Goal: Task Accomplishment & Management: Use online tool/utility

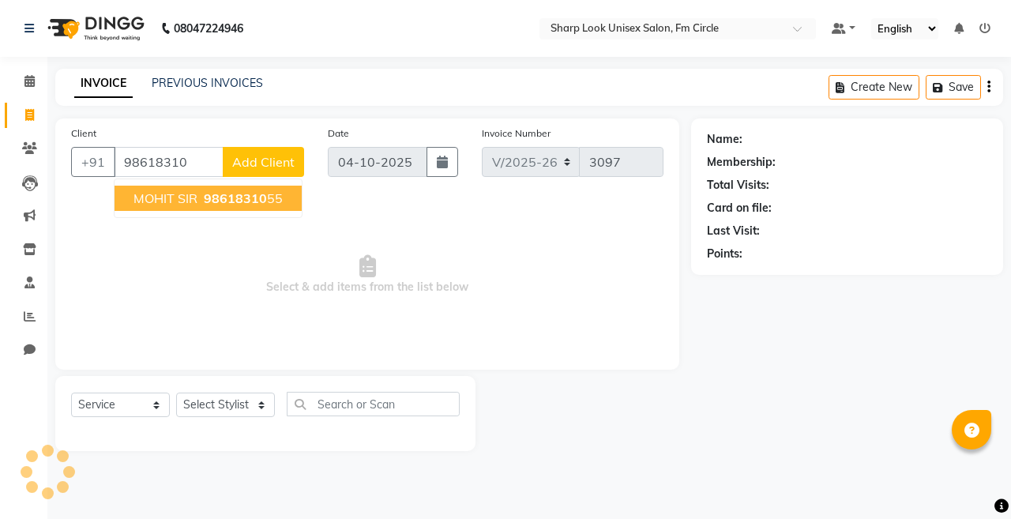
select select "804"
select select "service"
click at [197, 192] on button "MOHIT SIR 98618310 55" at bounding box center [207, 198] width 187 height 25
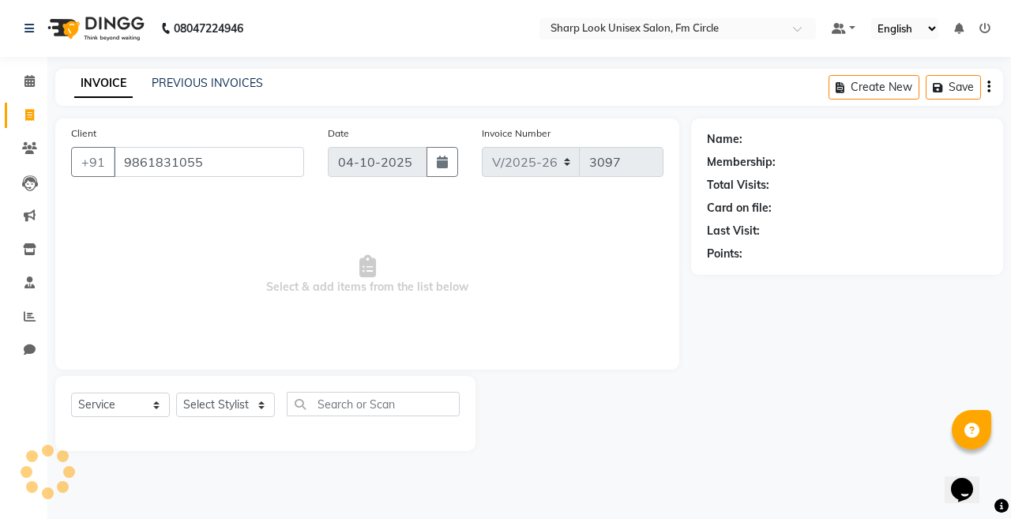
type input "9861831055"
click at [230, 411] on select "Select Stylist Admin Babu [PERSON_NAME] [PERSON_NAME] [PERSON_NAME]" at bounding box center [225, 404] width 99 height 24
select select "88424"
click at [176, 392] on select "Select Stylist Admin Babu [PERSON_NAME] [PERSON_NAME] [PERSON_NAME]" at bounding box center [225, 404] width 99 height 24
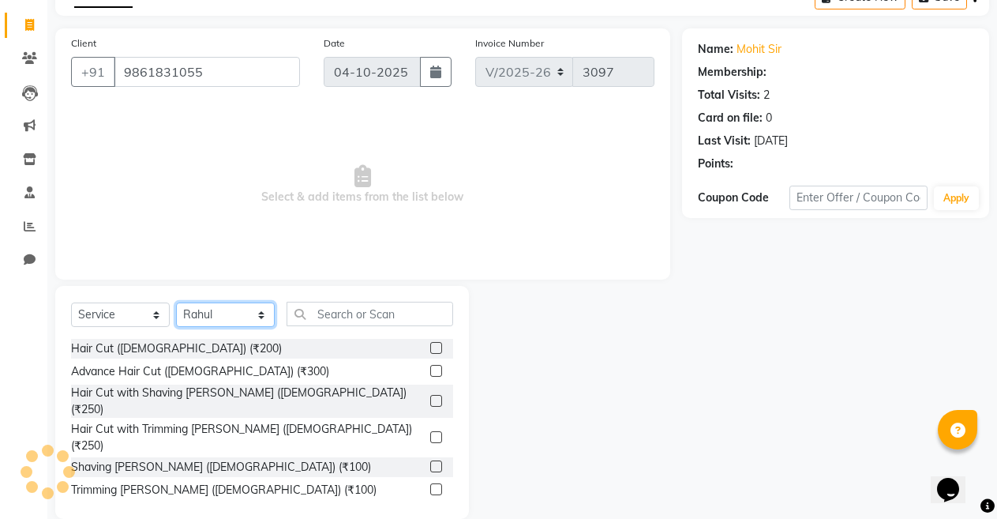
scroll to position [114, 0]
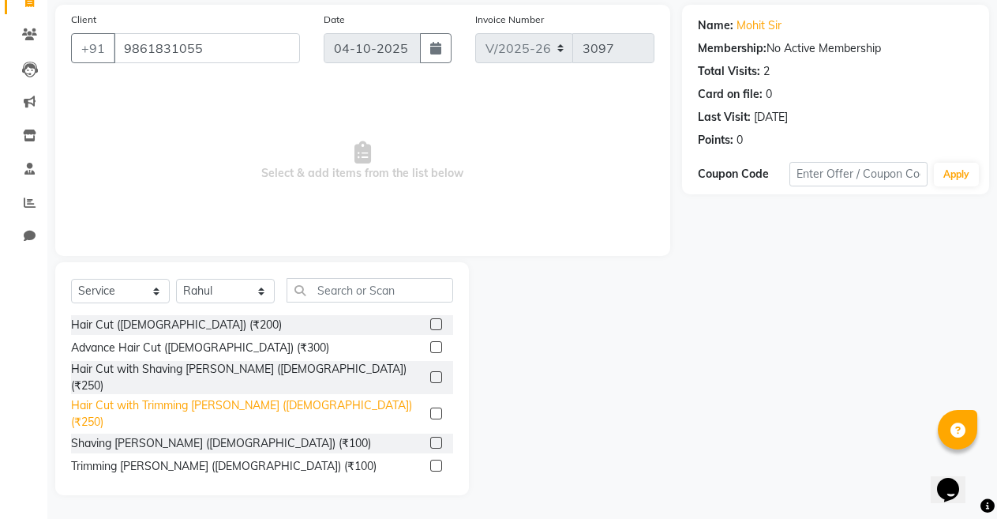
click at [274, 397] on div "Hair Cut with Trimming Beard (Male) (₹250)" at bounding box center [247, 413] width 353 height 33
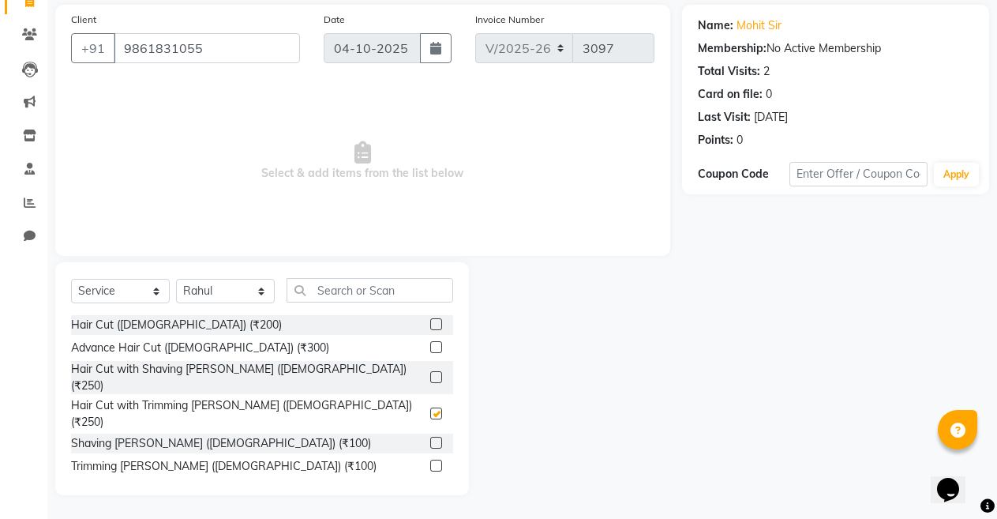
checkbox input "false"
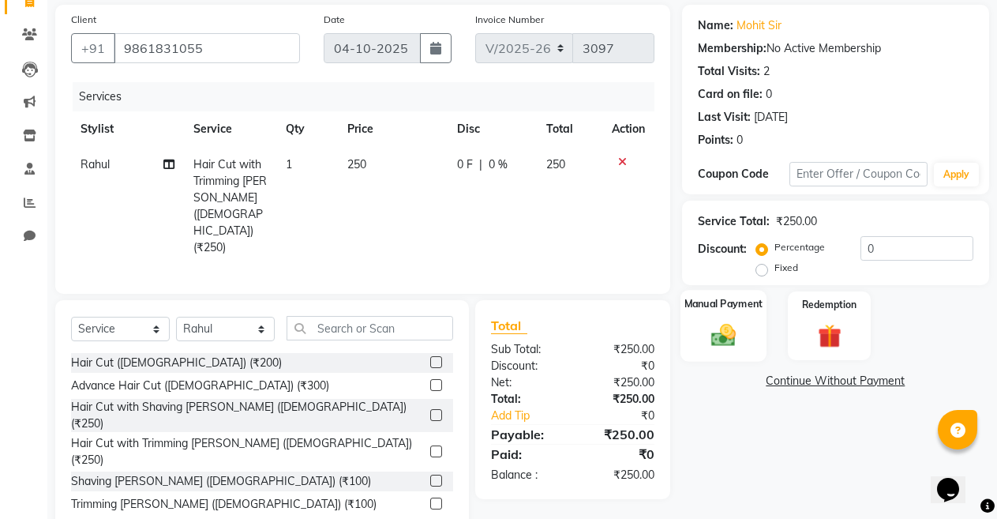
click at [720, 319] on div "Manual Payment" at bounding box center [724, 326] width 86 height 72
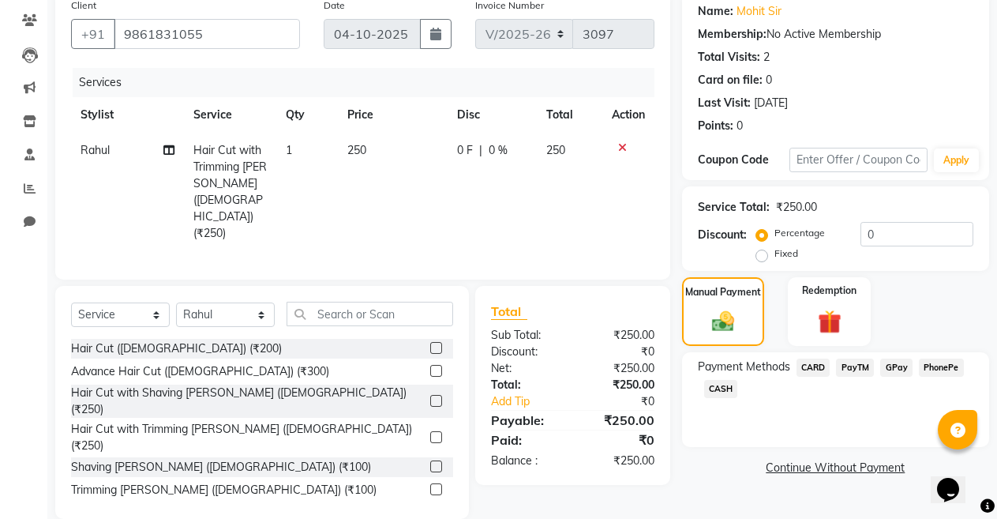
scroll to position [132, 0]
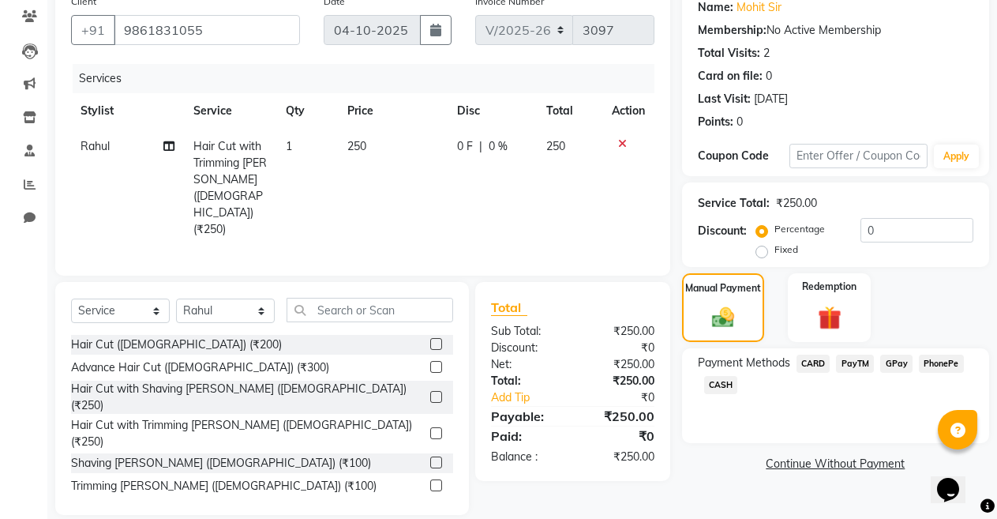
click at [711, 383] on span "CASH" at bounding box center [721, 385] width 34 height 18
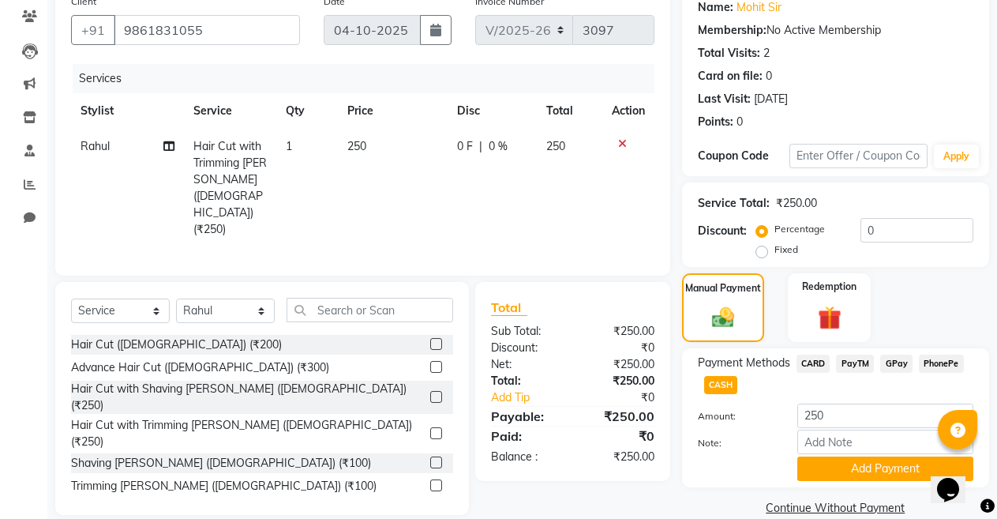
scroll to position [156, 0]
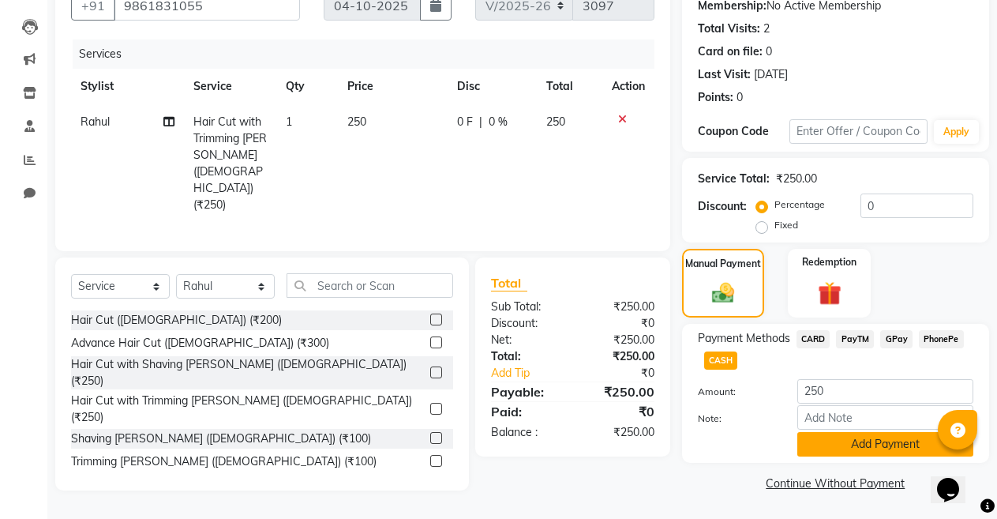
click at [875, 446] on button "Add Payment" at bounding box center [886, 444] width 176 height 24
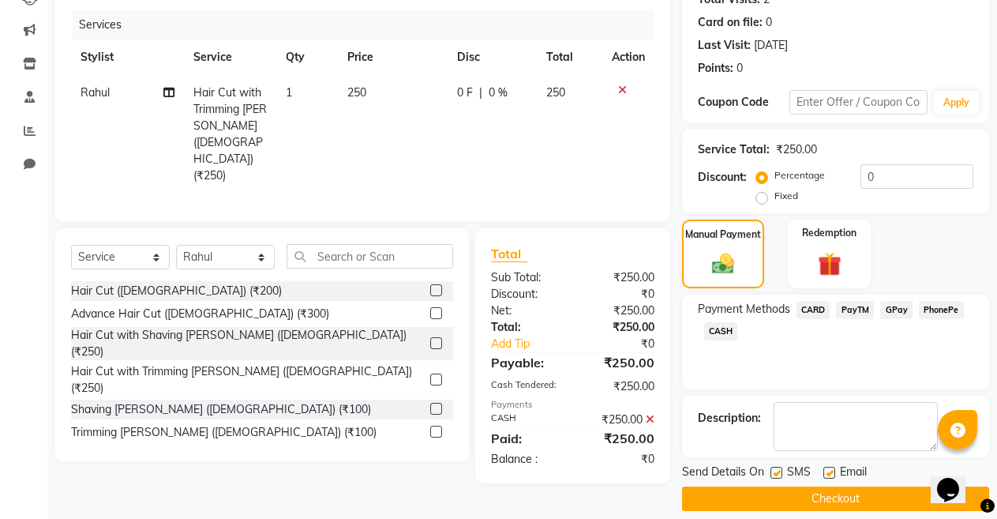
scroll to position [201, 0]
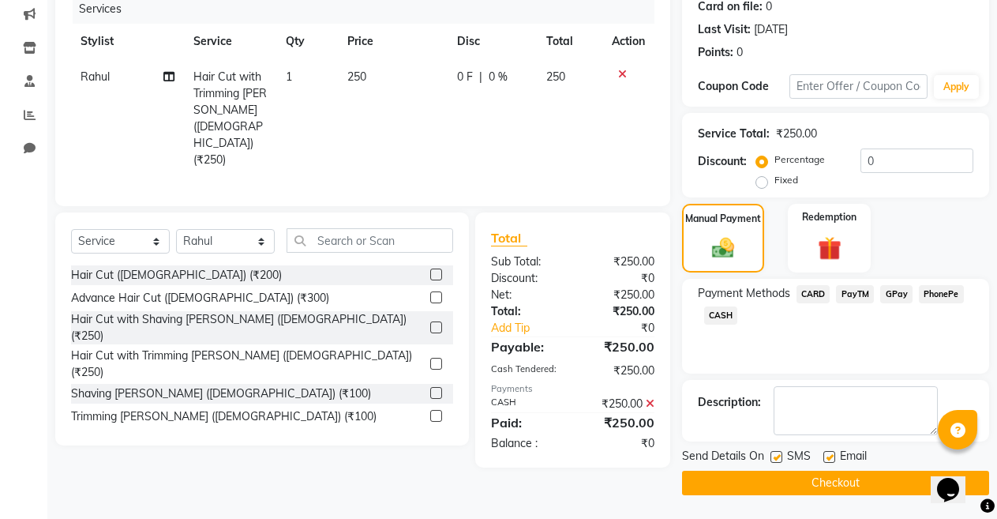
click at [824, 454] on label at bounding box center [830, 457] width 12 height 12
click at [824, 454] on input "checkbox" at bounding box center [829, 457] width 10 height 10
checkbox input "false"
click at [796, 478] on button "Checkout" at bounding box center [835, 483] width 307 height 24
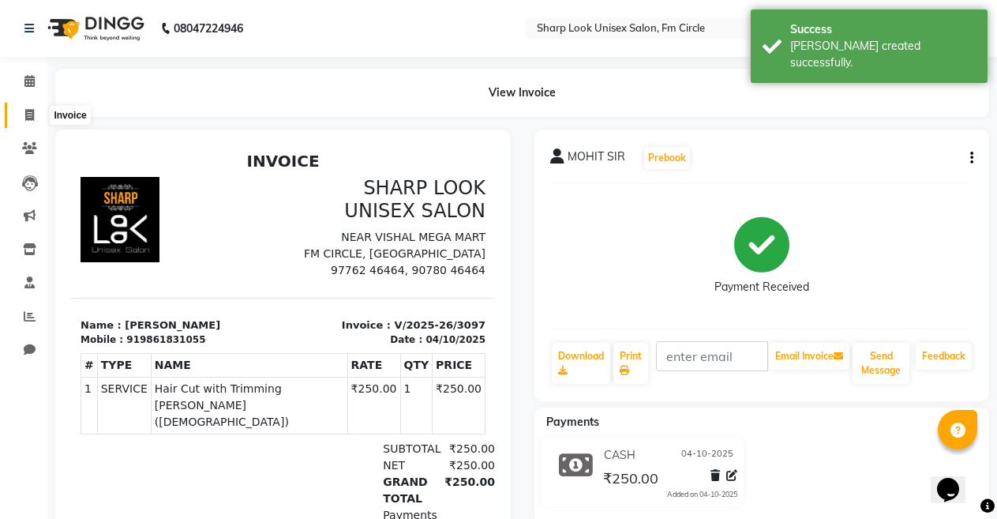
click at [25, 116] on icon at bounding box center [29, 115] width 9 height 12
select select "service"
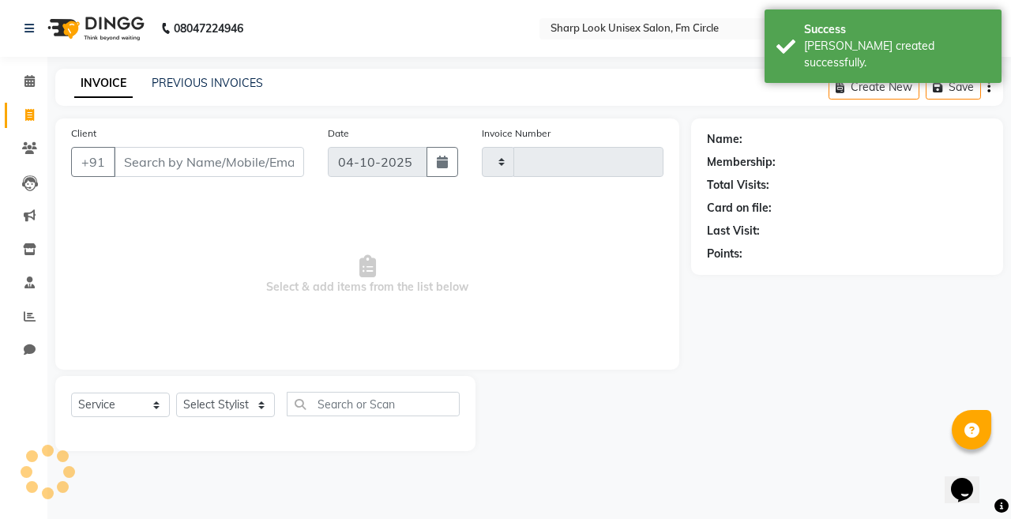
type input "3098"
select select "804"
click at [231, 84] on link "PREVIOUS INVOICES" at bounding box center [207, 83] width 111 height 14
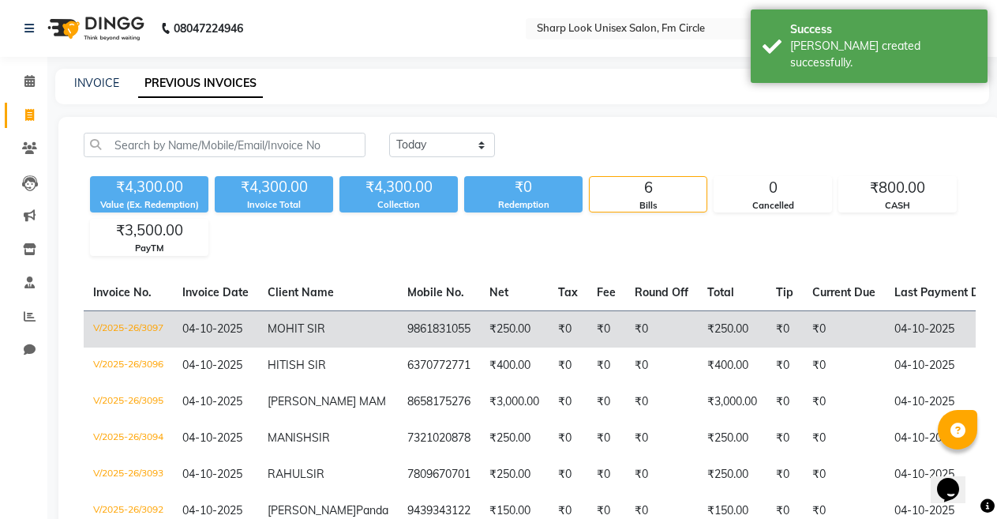
click at [549, 343] on td "₹0" at bounding box center [568, 328] width 39 height 37
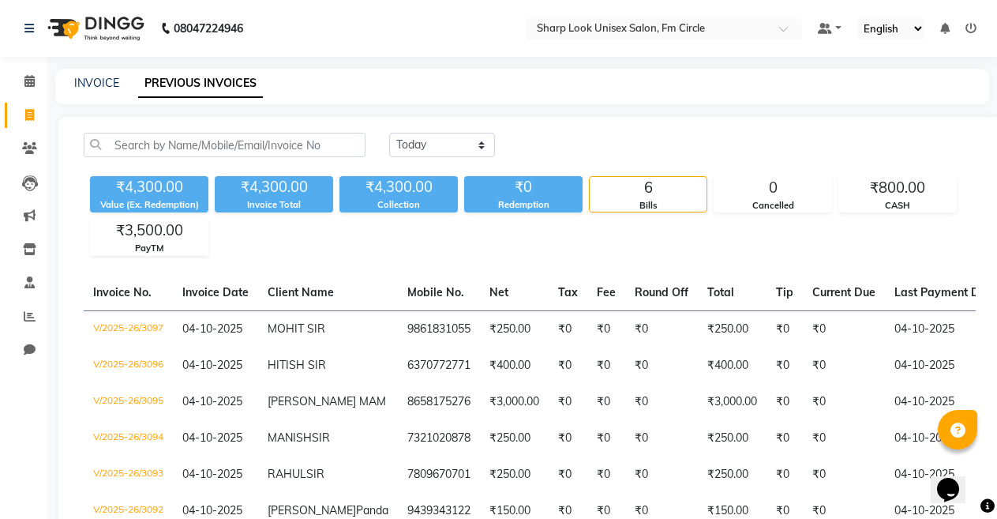
click at [27, 124] on link "Invoice" at bounding box center [24, 116] width 38 height 26
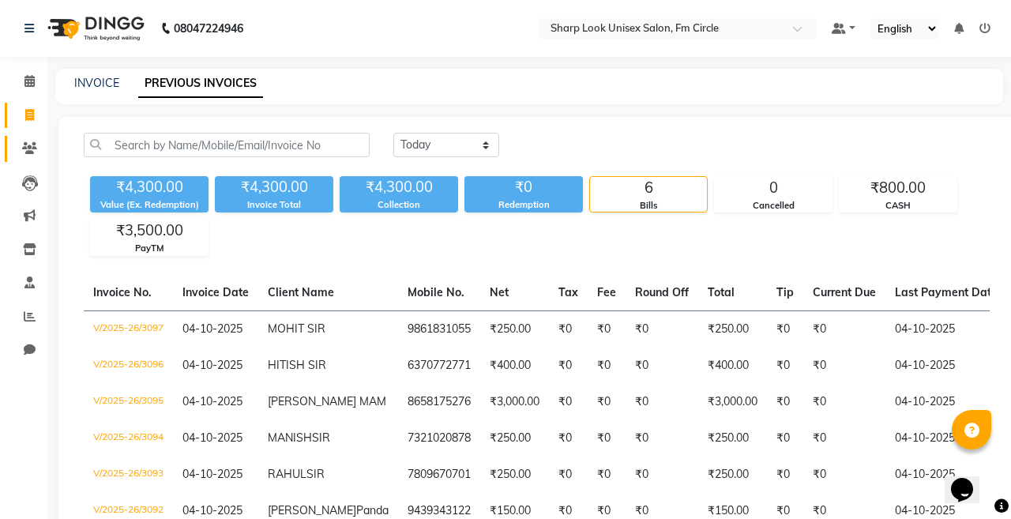
select select "804"
select select "service"
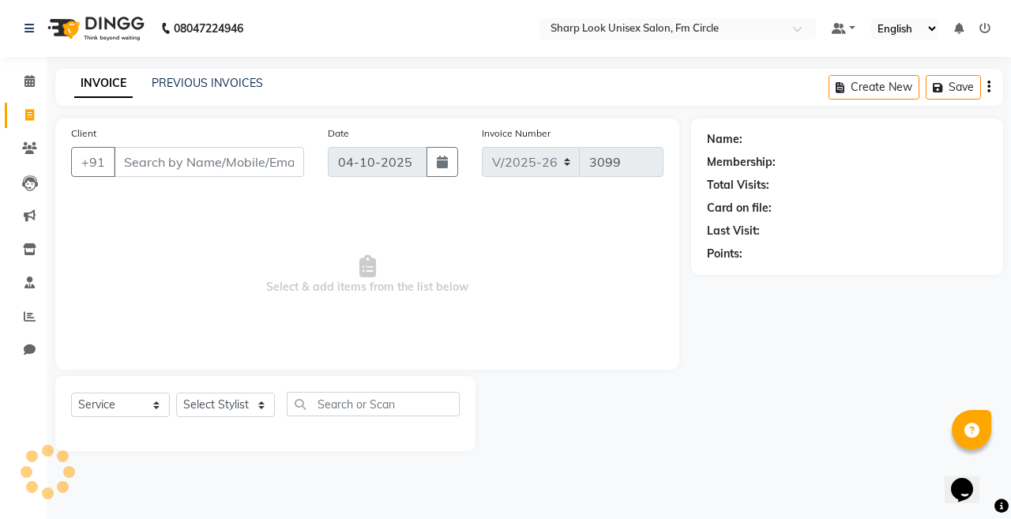
click at [153, 157] on input "Client" at bounding box center [209, 162] width 190 height 30
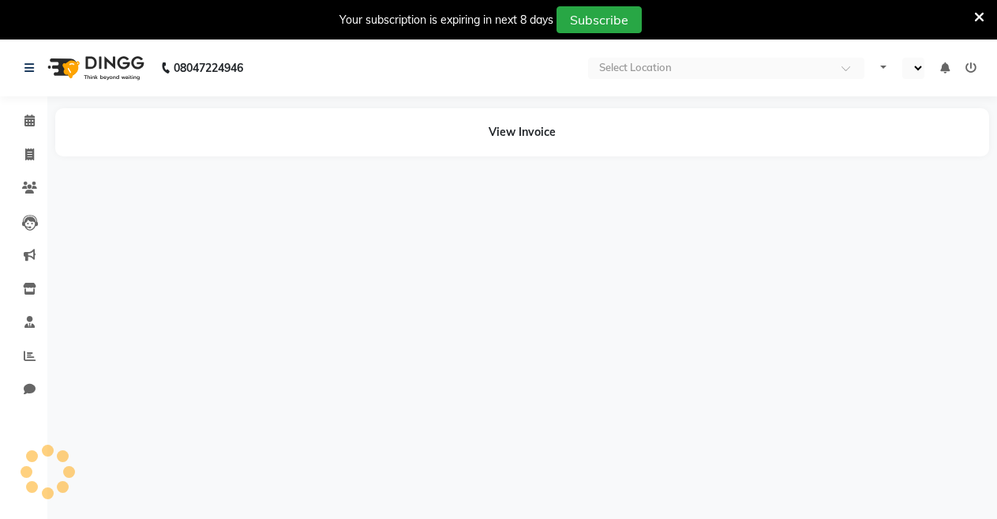
select select "en"
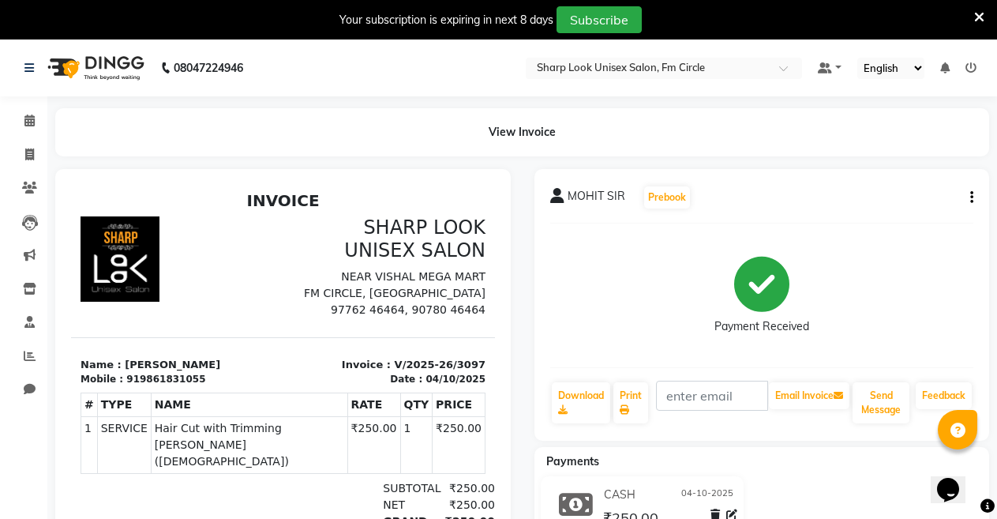
click at [973, 197] on icon "button" at bounding box center [971, 197] width 3 height 1
click at [887, 197] on div "Edit Item Staff" at bounding box center [893, 198] width 108 height 20
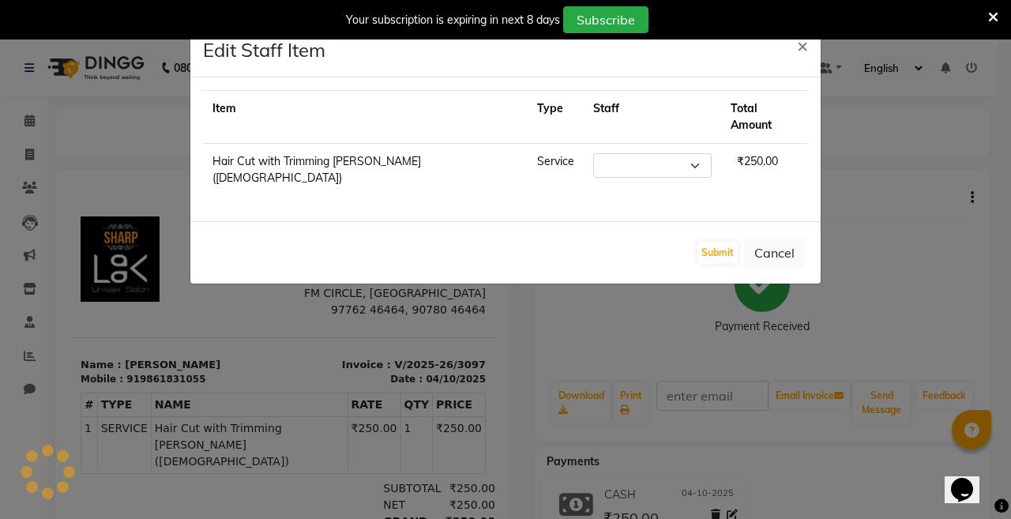
select select "88424"
click at [711, 242] on button "Submit" at bounding box center [717, 253] width 40 height 22
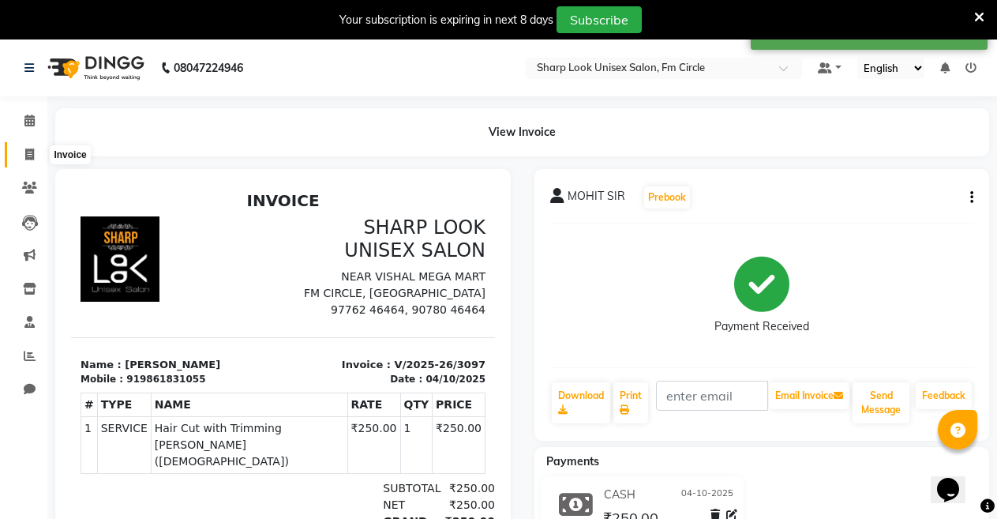
click at [28, 160] on span at bounding box center [30, 155] width 28 height 18
select select "service"
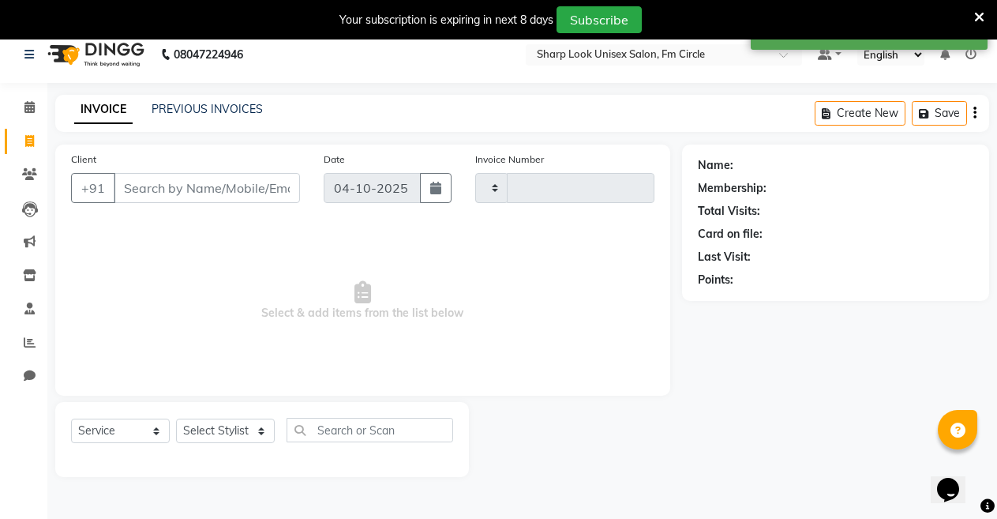
type input "3098"
select select "804"
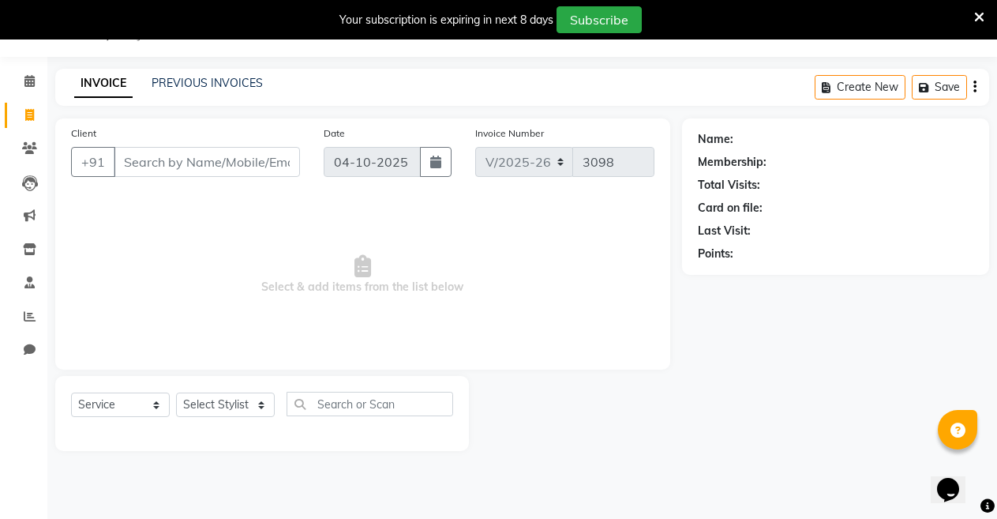
click at [978, 19] on icon at bounding box center [979, 17] width 10 height 14
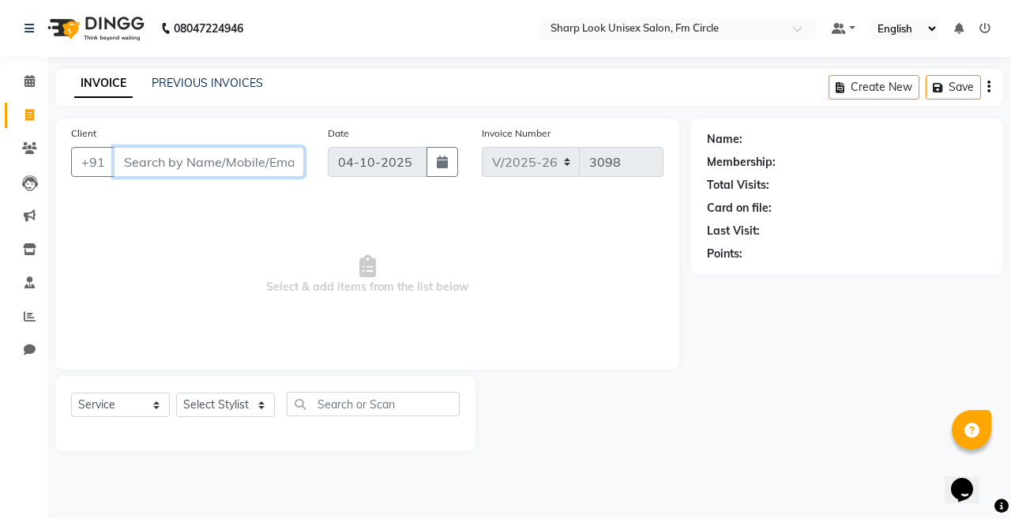
click at [247, 156] on input "Client" at bounding box center [209, 162] width 190 height 30
click at [172, 402] on div "Select Service Product Membership Package Voucher Prepaid Gift Card Select Styl…" at bounding box center [265, 410] width 389 height 37
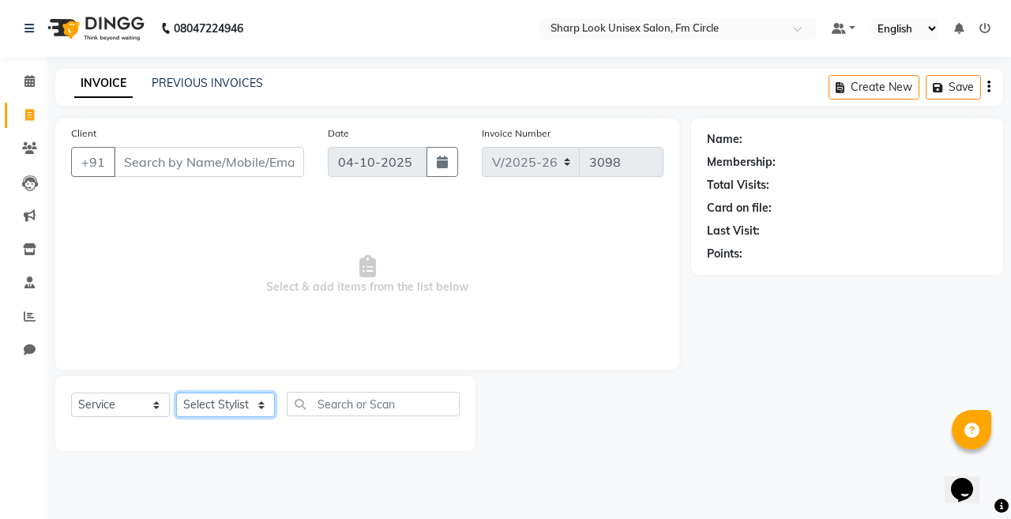
click at [184, 401] on select "Select Stylist Admin Babu [PERSON_NAME] [PERSON_NAME] [PERSON_NAME]" at bounding box center [225, 404] width 99 height 24
select select "21228"
click at [176, 392] on select "Select Stylist Admin Babu [PERSON_NAME] [PERSON_NAME] [PERSON_NAME]" at bounding box center [225, 404] width 99 height 24
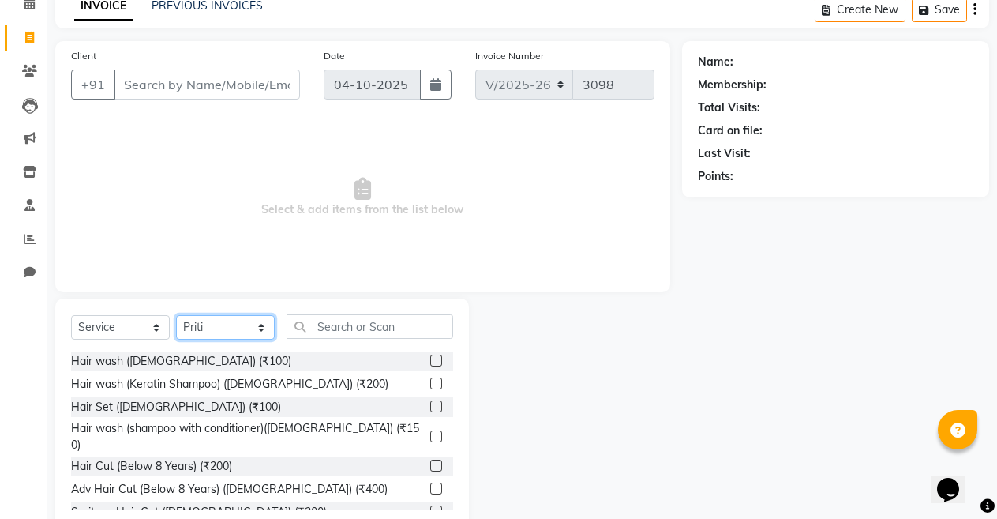
scroll to position [114, 0]
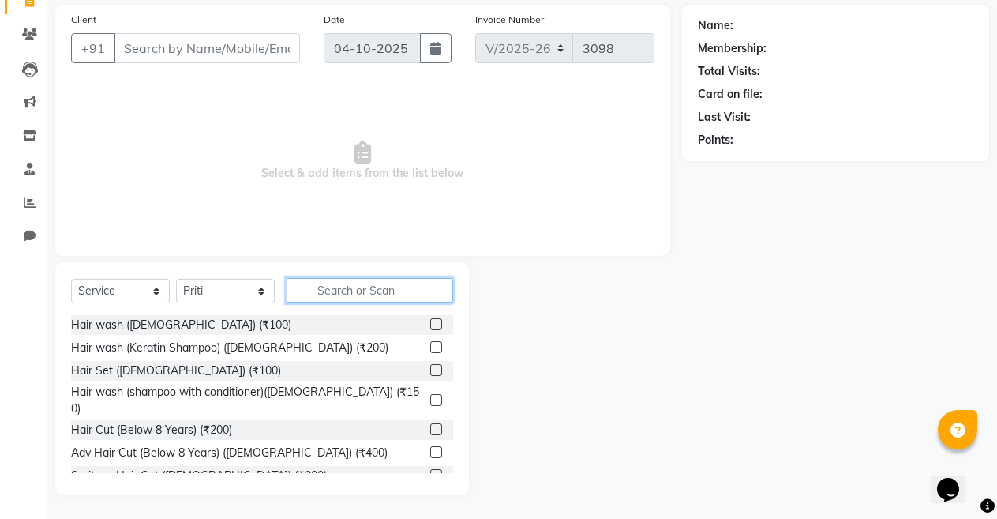
click at [385, 290] on input "text" at bounding box center [370, 290] width 167 height 24
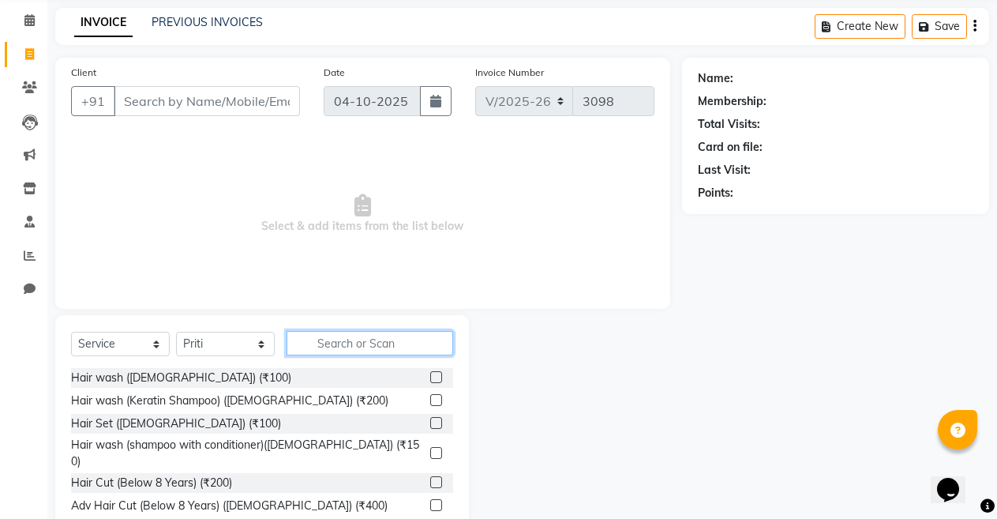
scroll to position [0, 0]
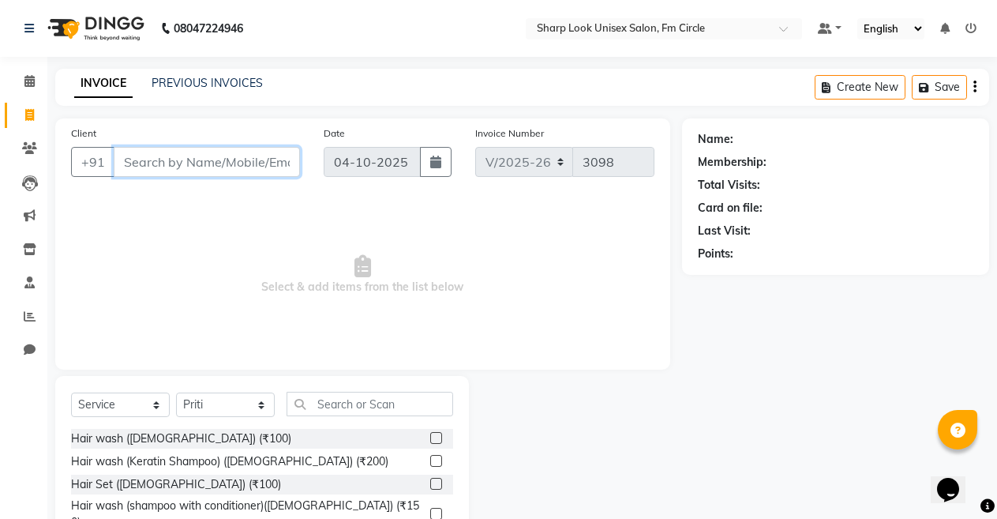
click at [172, 149] on input "Client" at bounding box center [207, 162] width 186 height 30
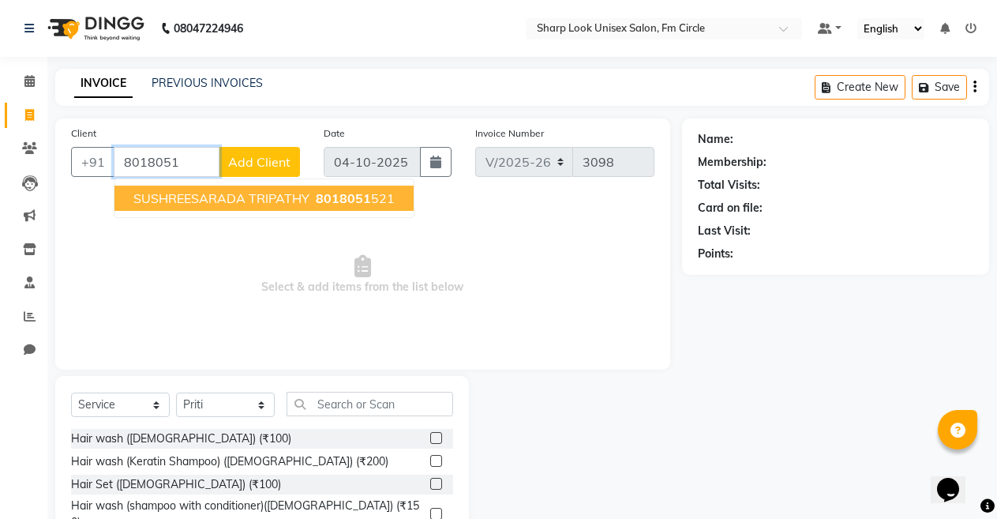
click at [233, 205] on span "SUSHREESARADA TRIPATHY" at bounding box center [221, 198] width 176 height 16
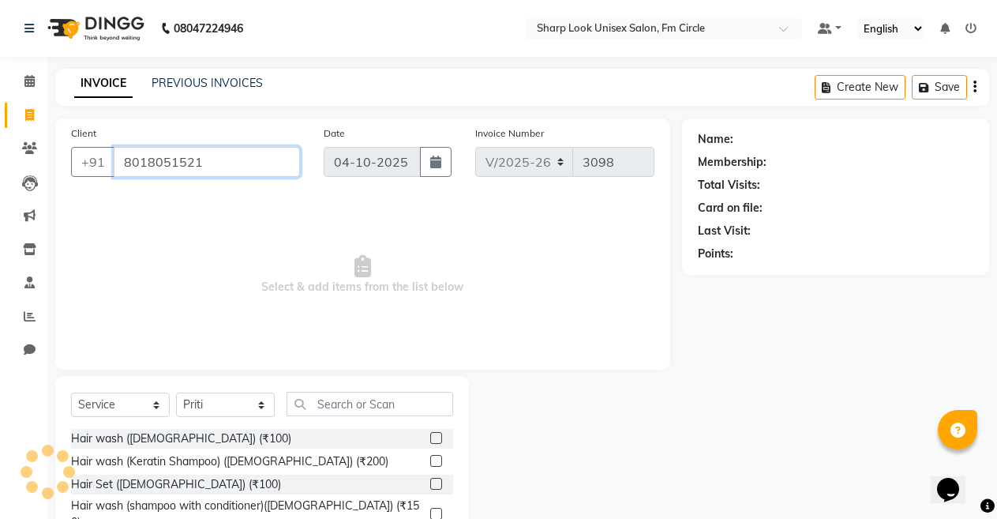
type input "8018051521"
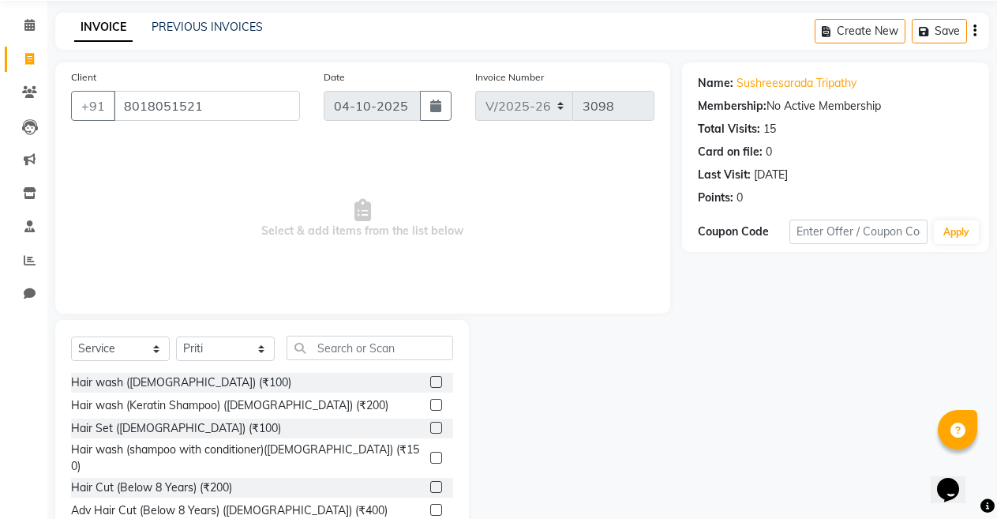
scroll to position [114, 0]
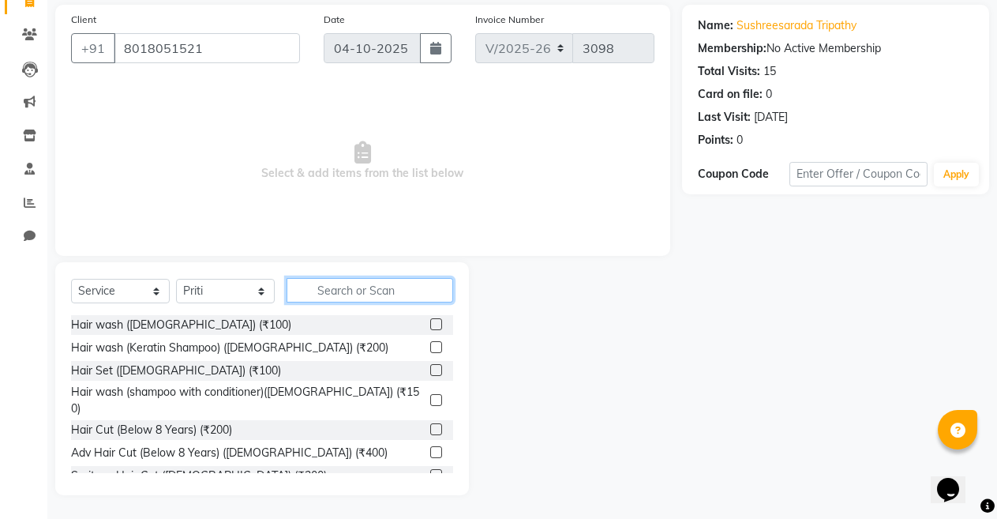
click at [322, 286] on input "text" at bounding box center [370, 290] width 167 height 24
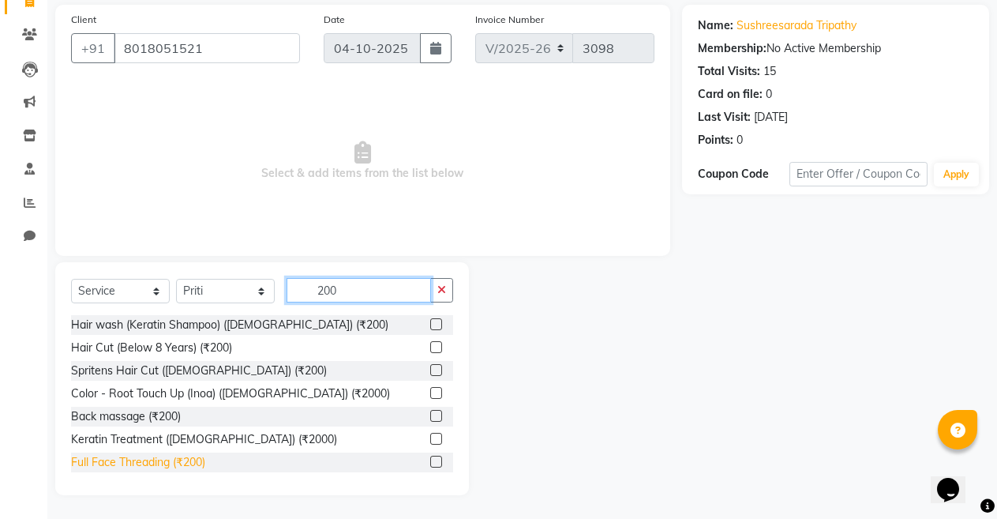
type input "200"
click at [174, 464] on div "Full Face Threading (₹200)" at bounding box center [138, 462] width 134 height 17
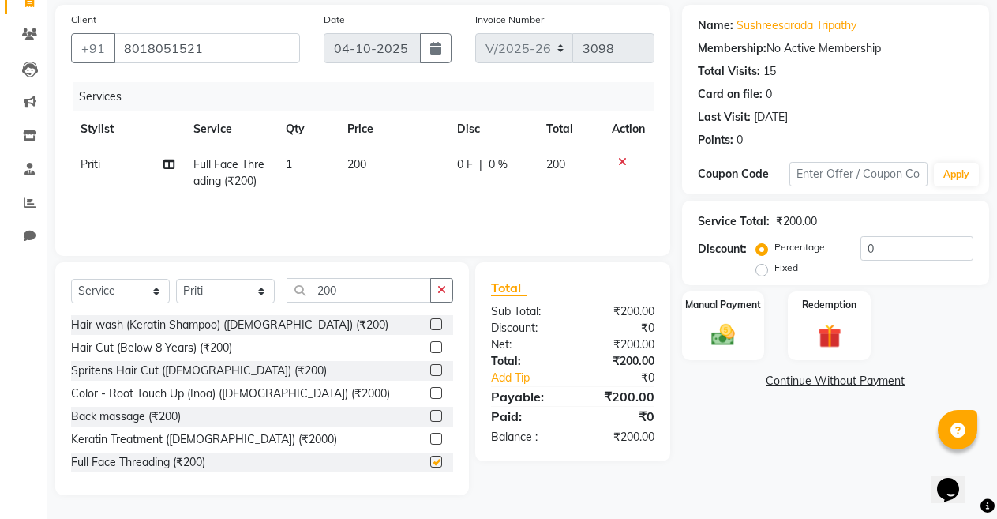
checkbox input "false"
click at [443, 287] on icon "button" at bounding box center [441, 289] width 9 height 11
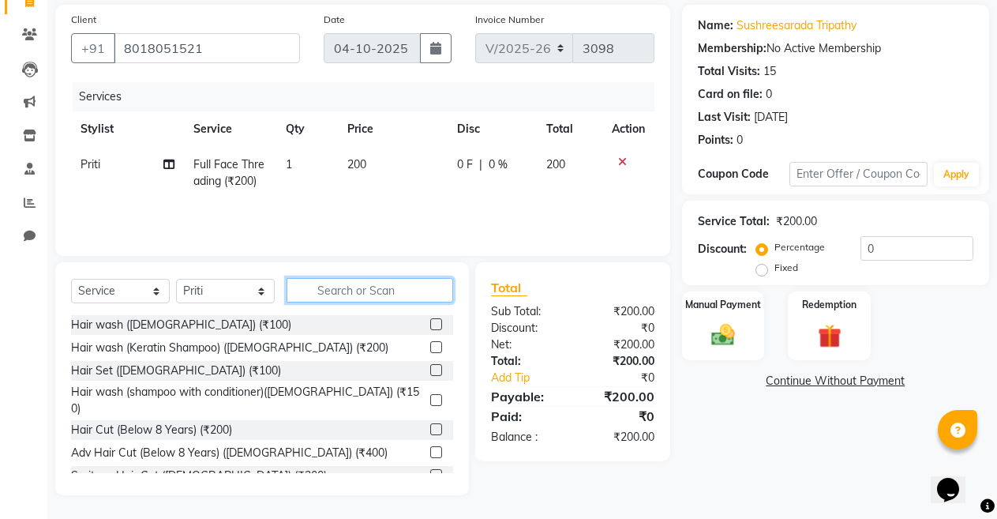
click at [381, 286] on input "text" at bounding box center [370, 290] width 167 height 24
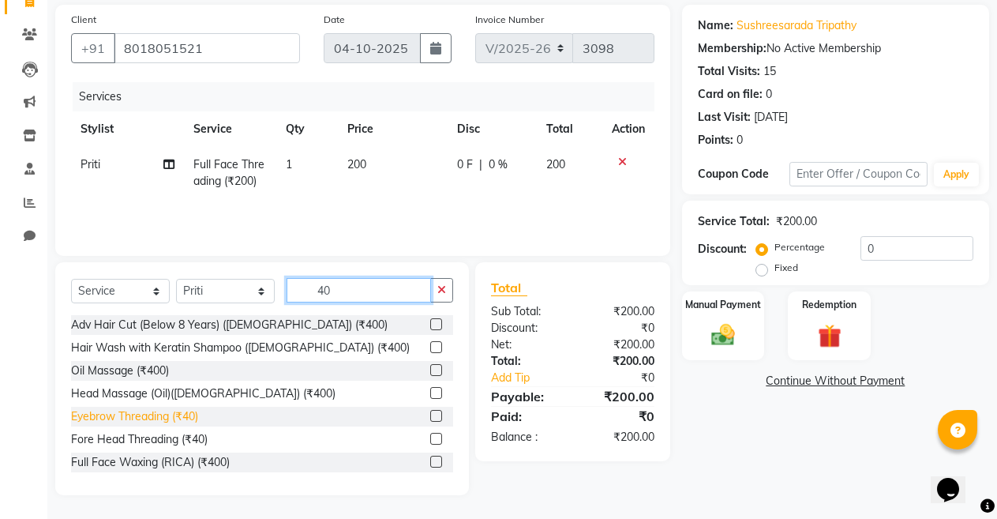
type input "40"
click at [158, 418] on div "Eyebrow Threading (₹40)" at bounding box center [134, 416] width 127 height 17
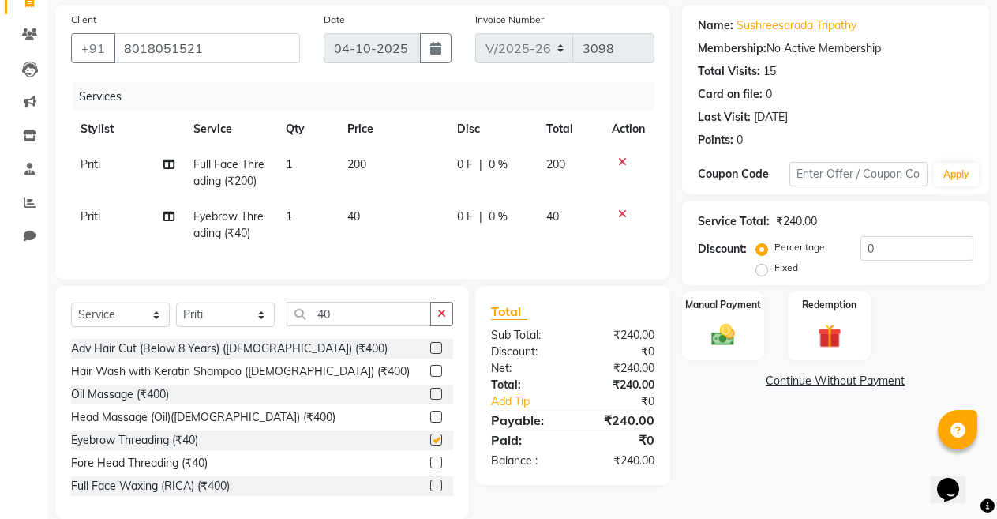
checkbox input "false"
click at [442, 319] on icon "button" at bounding box center [441, 313] width 9 height 11
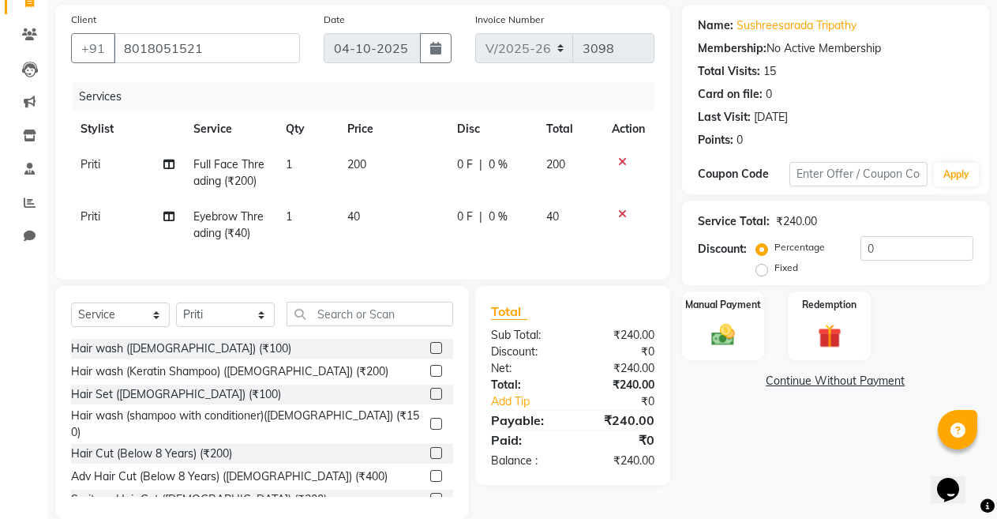
click at [775, 269] on label "Fixed" at bounding box center [787, 268] width 24 height 14
click at [760, 269] on input "Fixed" at bounding box center [765, 267] width 11 height 11
radio input "true"
click at [882, 243] on input "0" at bounding box center [917, 248] width 113 height 24
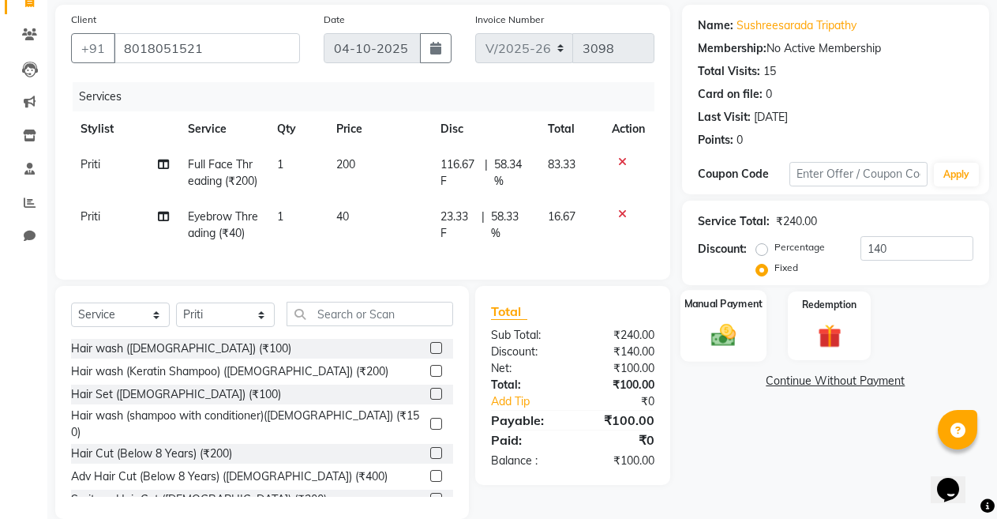
click at [747, 322] on div "Manual Payment" at bounding box center [724, 326] width 86 height 72
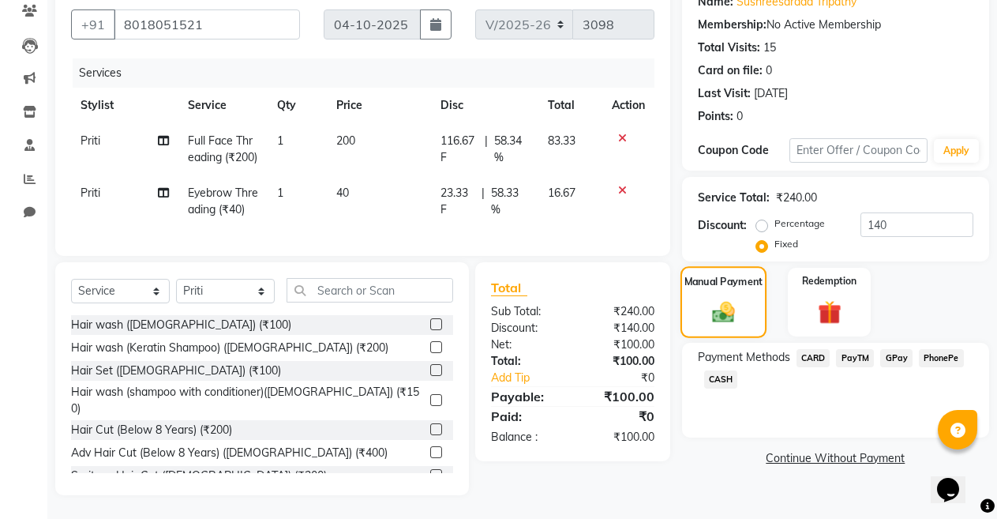
scroll to position [151, 0]
click at [903, 213] on input "140" at bounding box center [917, 224] width 113 height 24
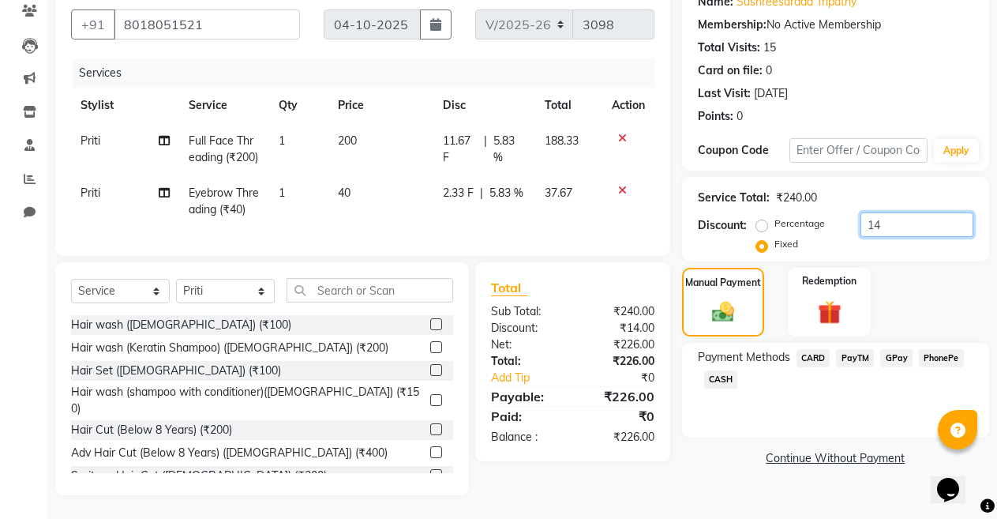
type input "1"
type input "100"
click at [853, 349] on span "PayTM" at bounding box center [855, 358] width 38 height 18
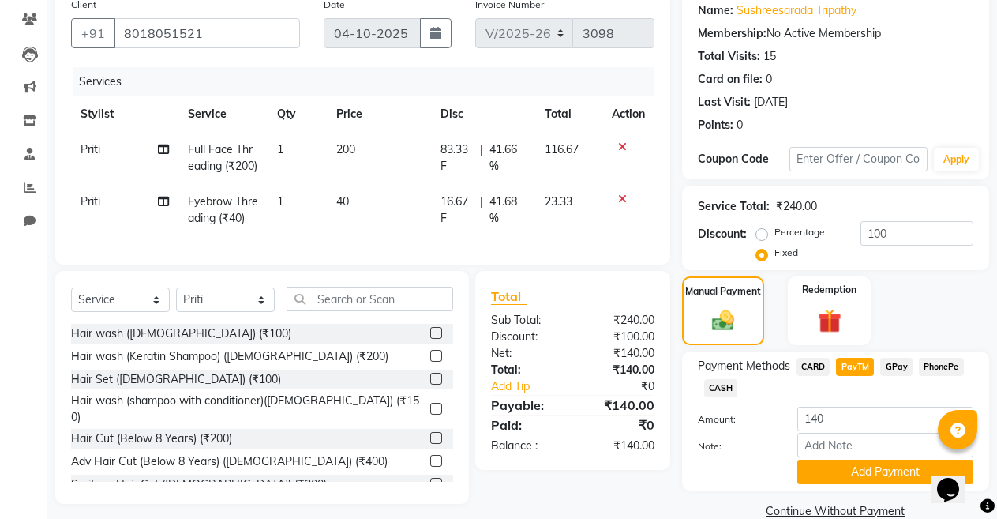
scroll to position [156, 0]
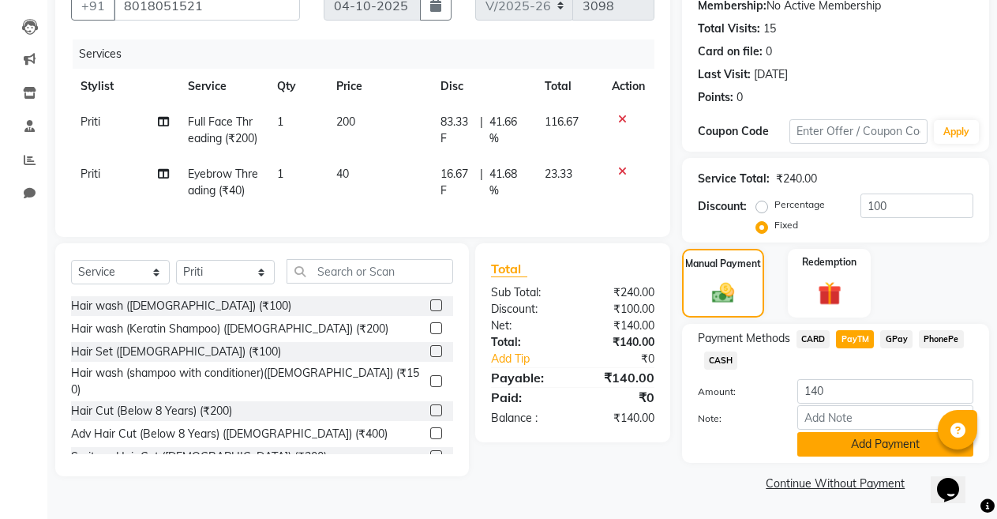
click at [865, 449] on button "Add Payment" at bounding box center [886, 444] width 176 height 24
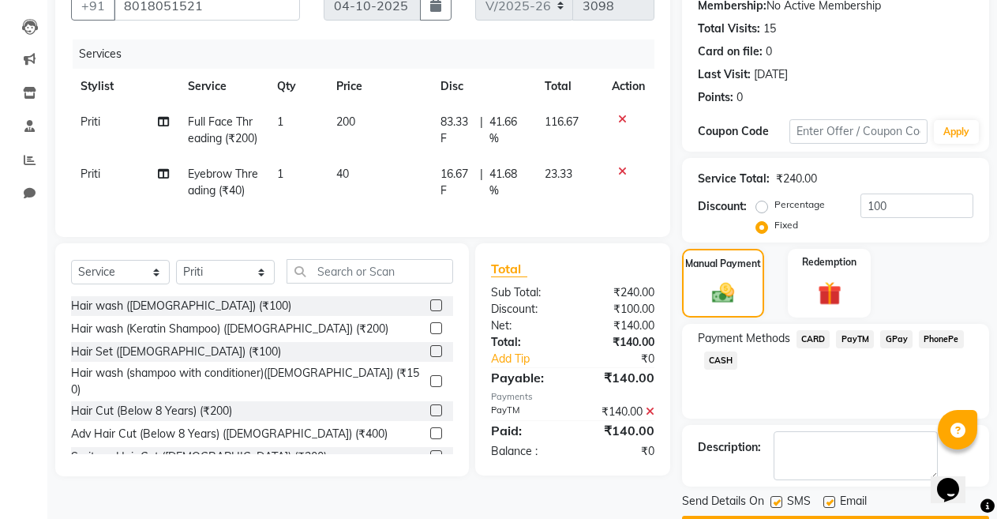
scroll to position [201, 0]
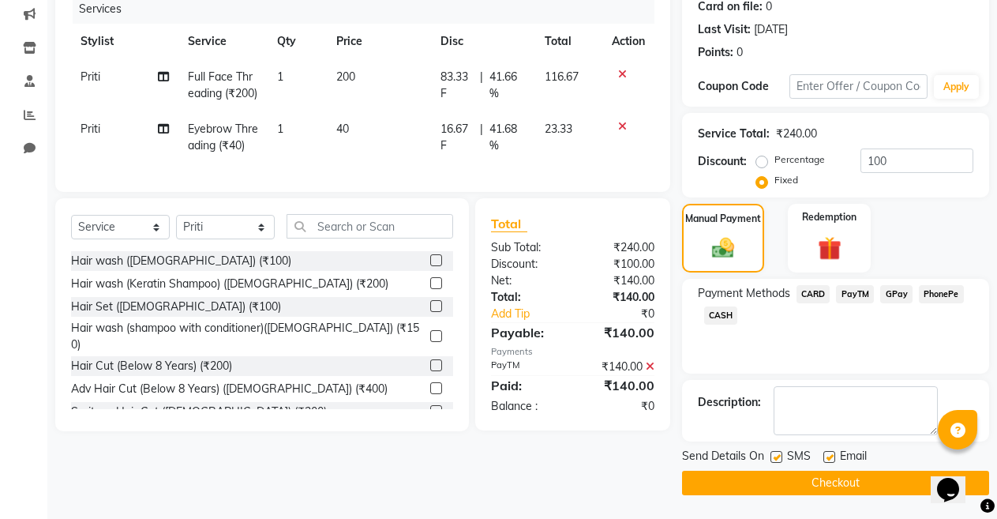
click at [827, 452] on label at bounding box center [830, 457] width 12 height 12
click at [827, 452] on input "checkbox" at bounding box center [829, 457] width 10 height 10
checkbox input "false"
click at [827, 484] on button "Checkout" at bounding box center [835, 483] width 307 height 24
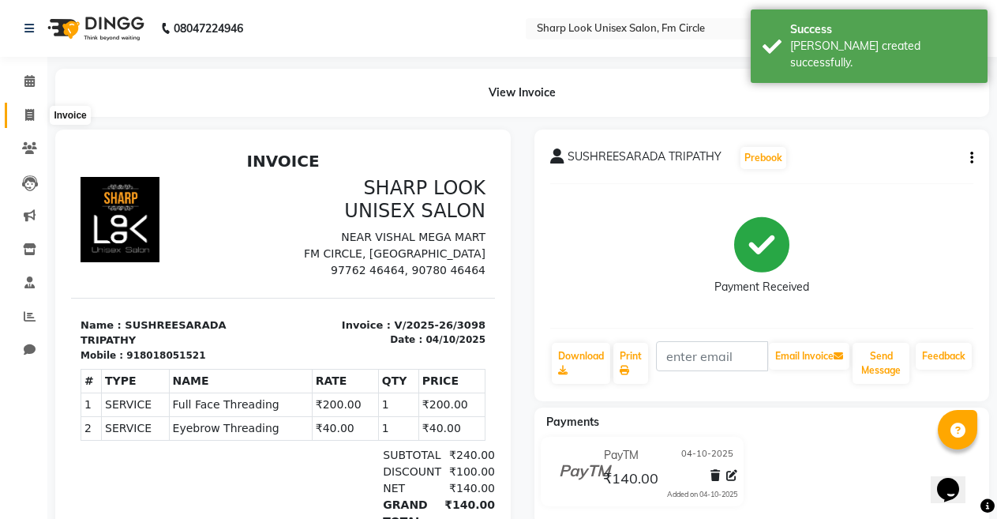
click at [32, 118] on icon at bounding box center [29, 115] width 9 height 12
select select "service"
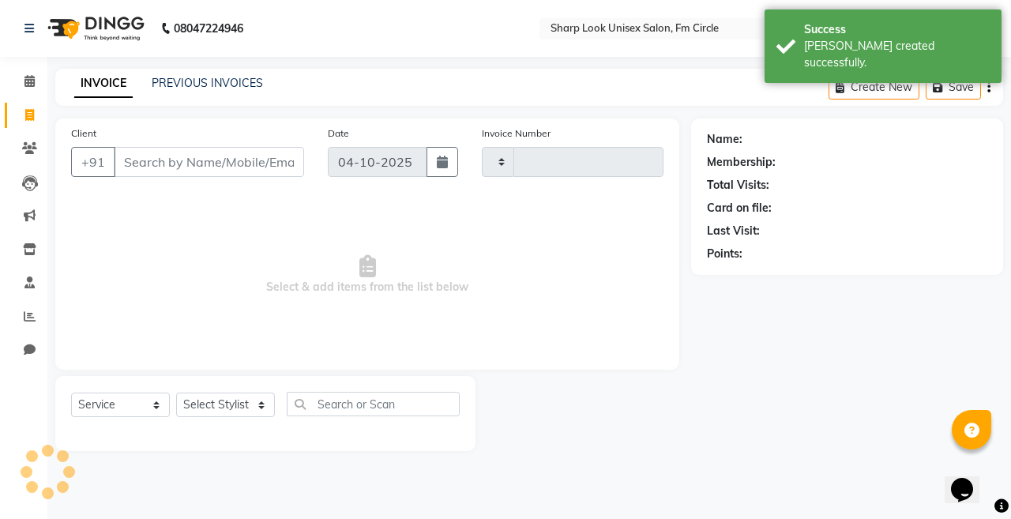
type input "3099"
select select "804"
